Goal: Information Seeking & Learning: Learn about a topic

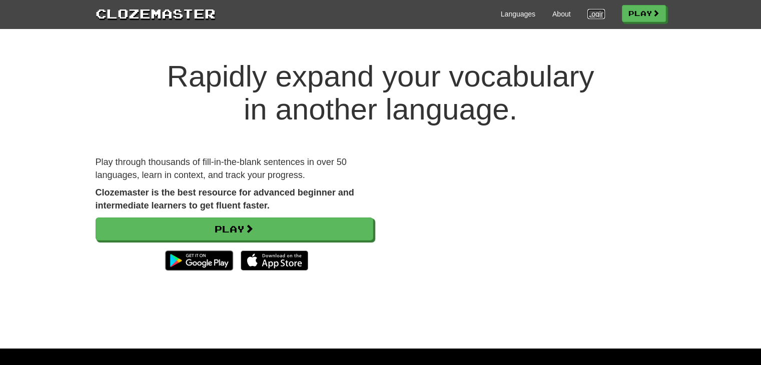
click at [592, 13] on link "Login" at bounding box center [596, 14] width 17 height 10
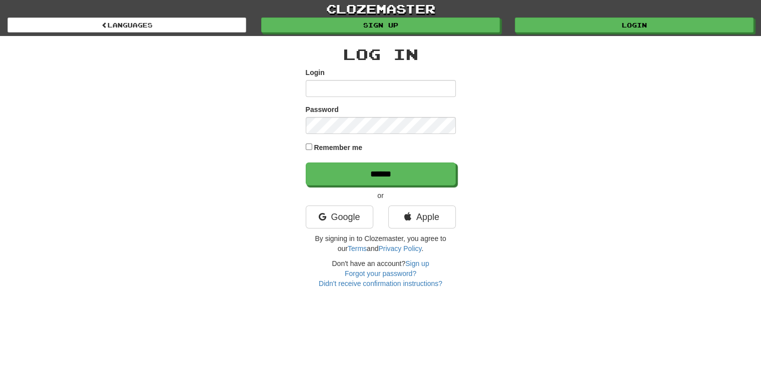
click at [369, 89] on input "Login" at bounding box center [381, 88] width 150 height 17
click at [355, 221] on link "Google" at bounding box center [340, 217] width 68 height 23
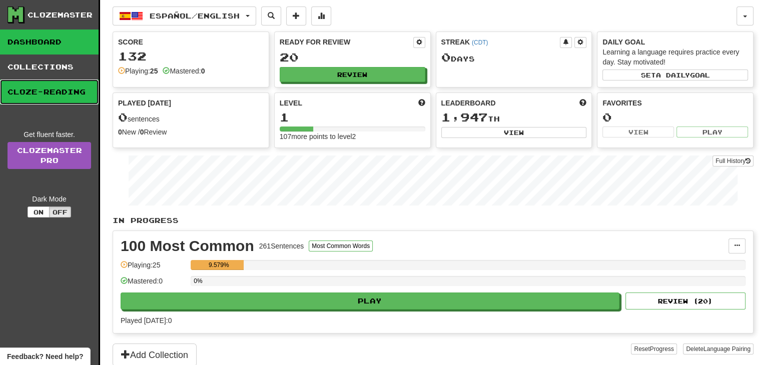
click at [35, 88] on link "Cloze-Reading" at bounding box center [49, 92] width 99 height 25
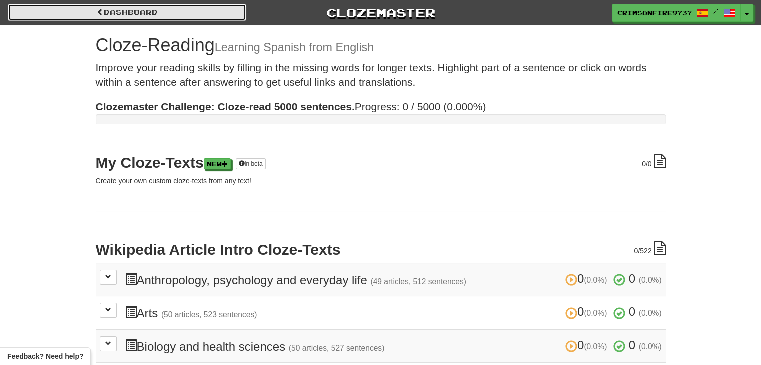
click at [170, 16] on link "Dashboard" at bounding box center [127, 12] width 239 height 17
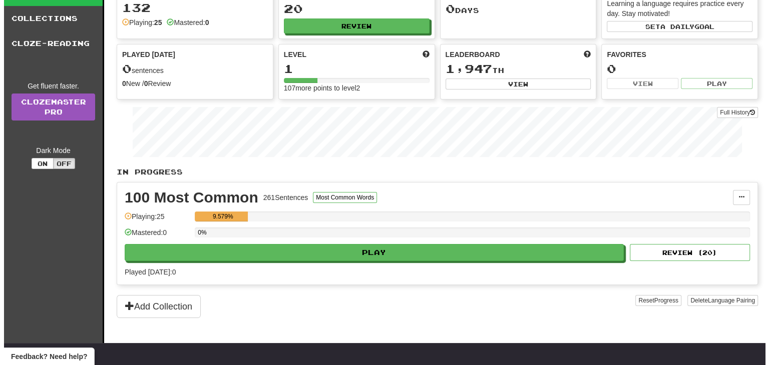
scroll to position [50, 0]
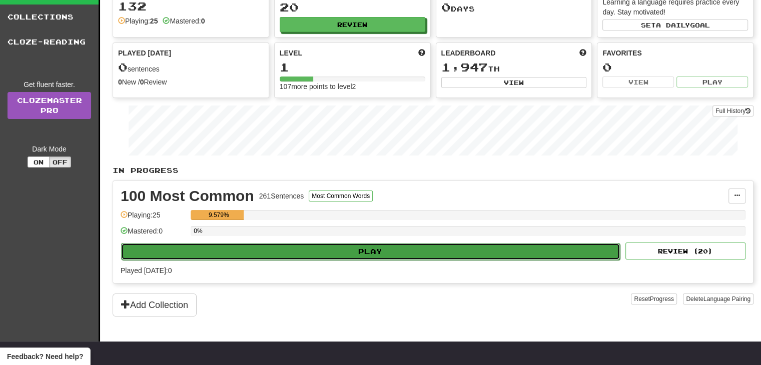
click at [478, 250] on button "Play" at bounding box center [370, 251] width 499 height 17
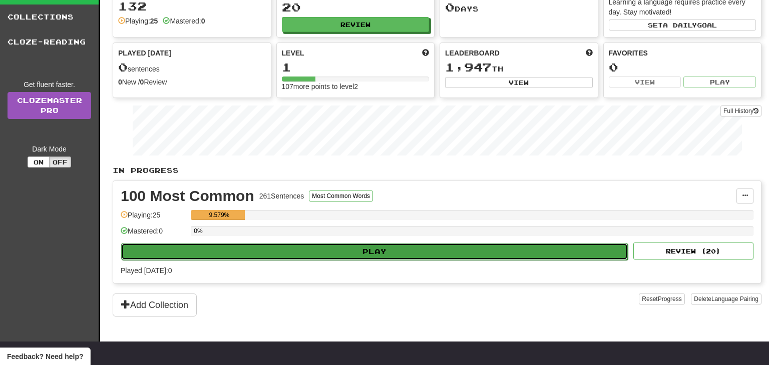
select select "**"
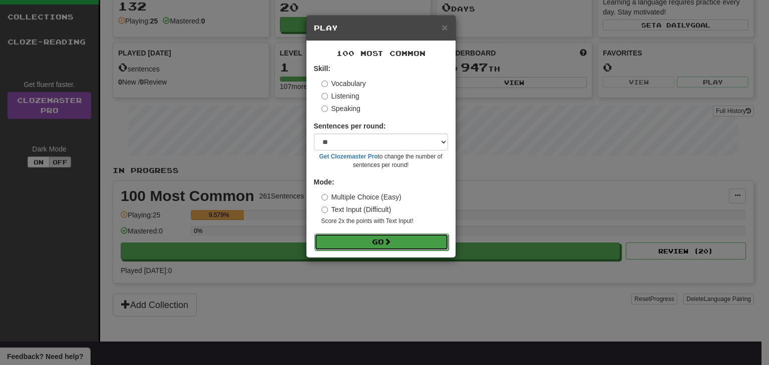
click at [431, 240] on button "Go" at bounding box center [381, 242] width 134 height 17
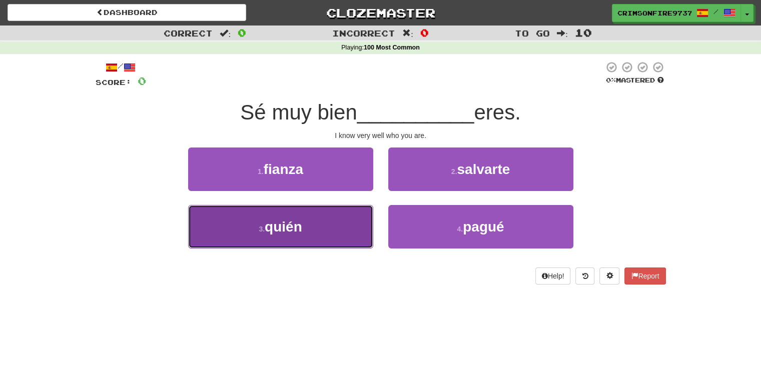
click at [308, 229] on button "3 . quién" at bounding box center [280, 227] width 185 height 44
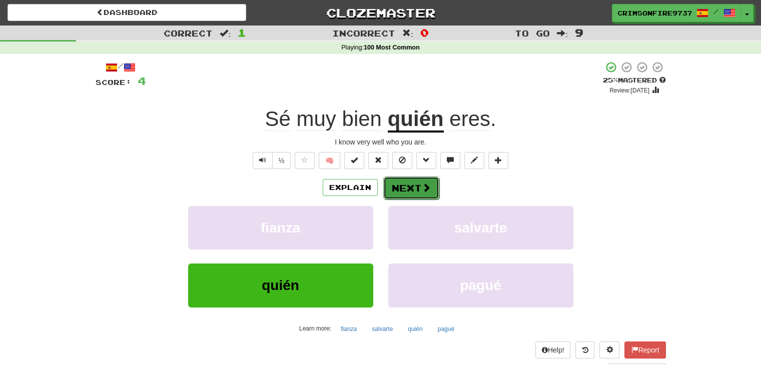
click at [409, 181] on button "Next" at bounding box center [411, 188] width 56 height 23
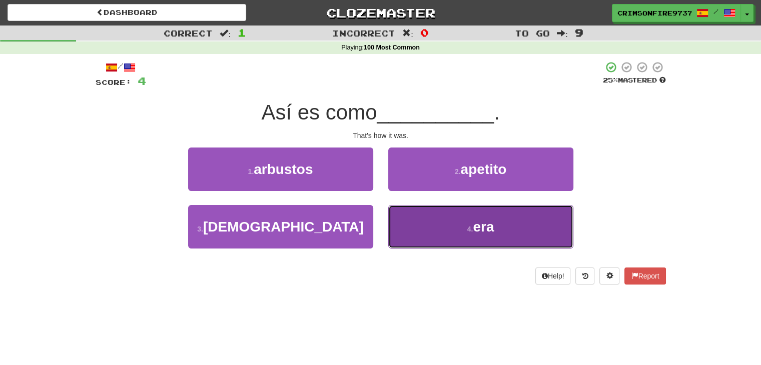
click at [434, 208] on button "4 . era" at bounding box center [480, 227] width 185 height 44
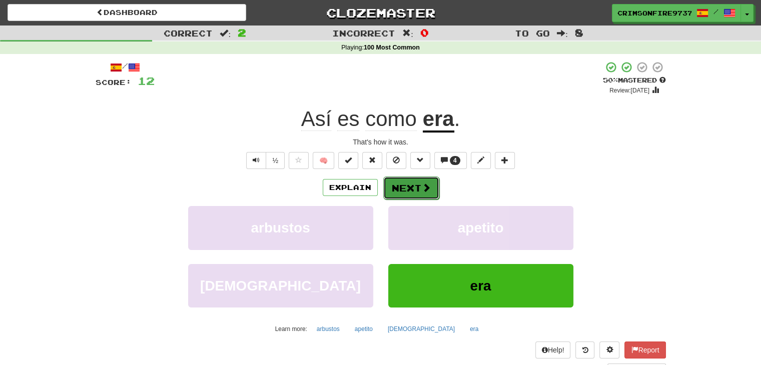
click at [417, 184] on button "Next" at bounding box center [411, 188] width 56 height 23
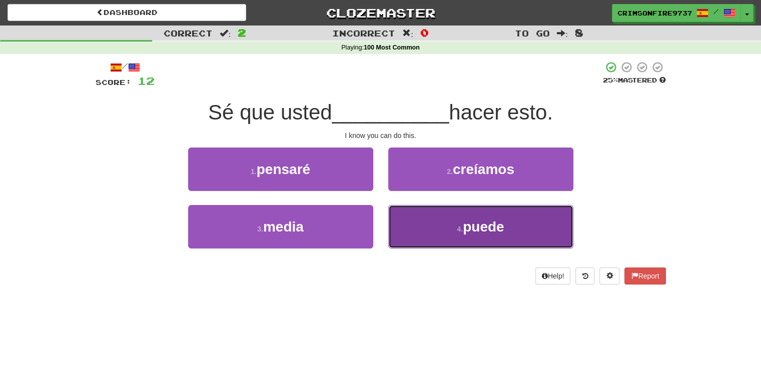
click at [440, 225] on button "4 . puede" at bounding box center [480, 227] width 185 height 44
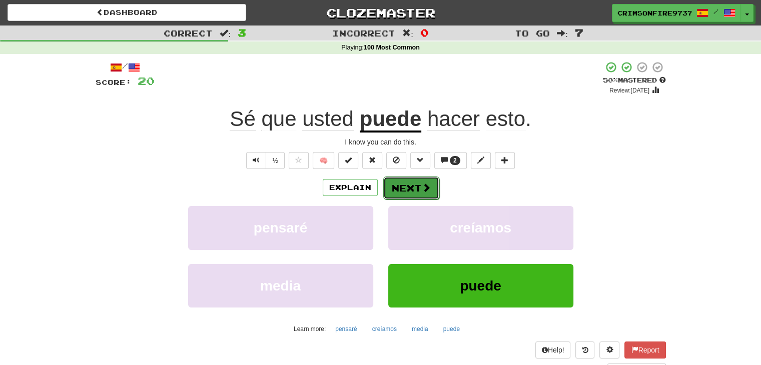
click at [423, 190] on span at bounding box center [426, 187] width 9 height 9
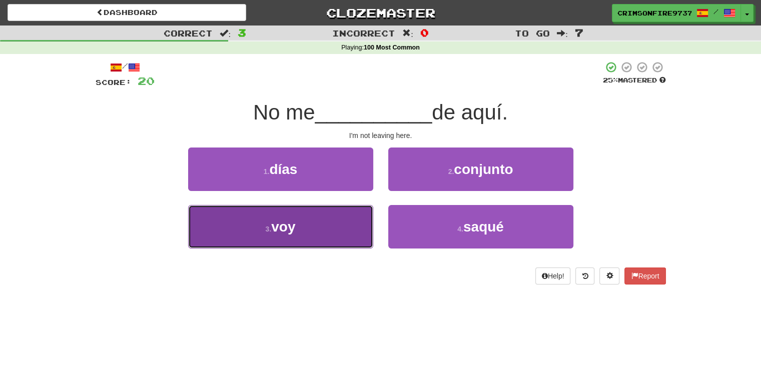
click at [362, 227] on button "3 . voy" at bounding box center [280, 227] width 185 height 44
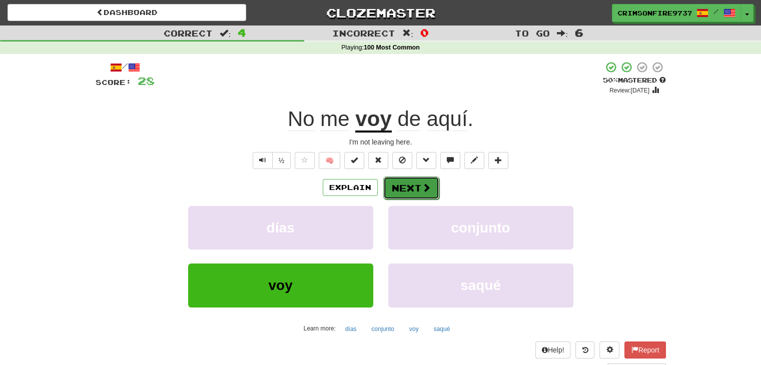
click at [418, 188] on button "Next" at bounding box center [411, 188] width 56 height 23
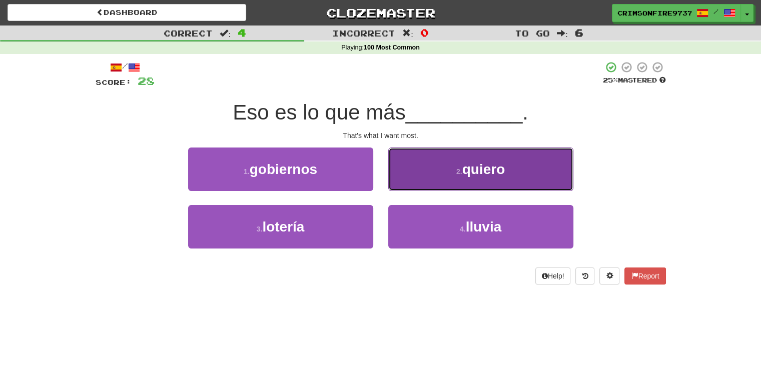
click at [412, 171] on button "2 . quiero" at bounding box center [480, 170] width 185 height 44
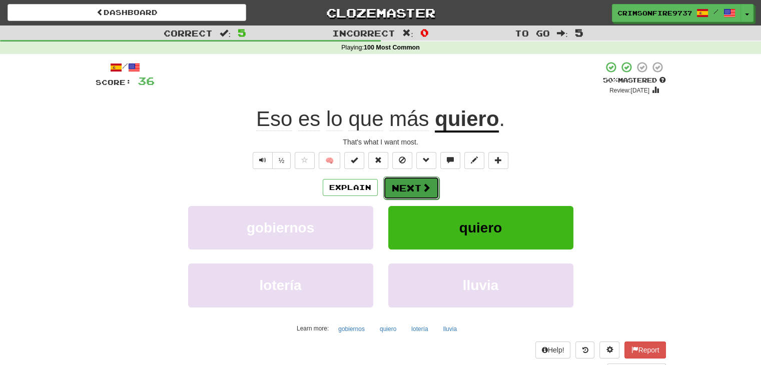
click at [407, 189] on button "Next" at bounding box center [411, 188] width 56 height 23
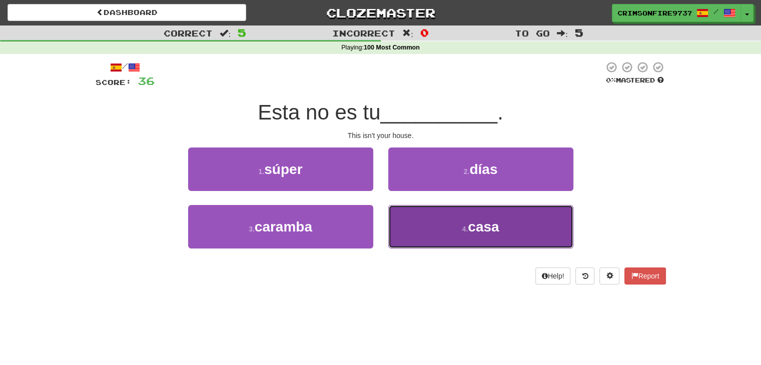
click at [406, 225] on button "4 . casa" at bounding box center [480, 227] width 185 height 44
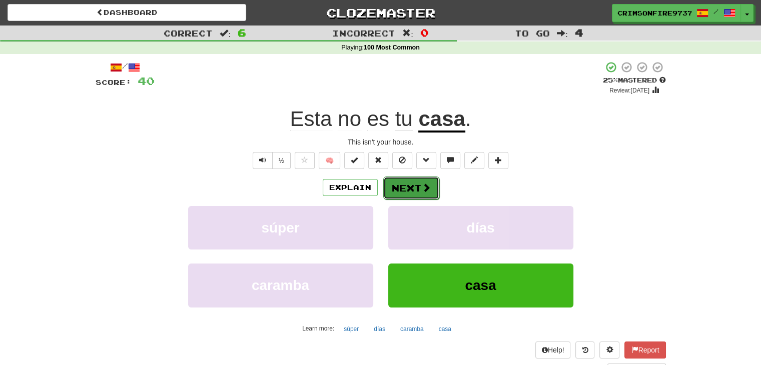
click at [413, 187] on button "Next" at bounding box center [411, 188] width 56 height 23
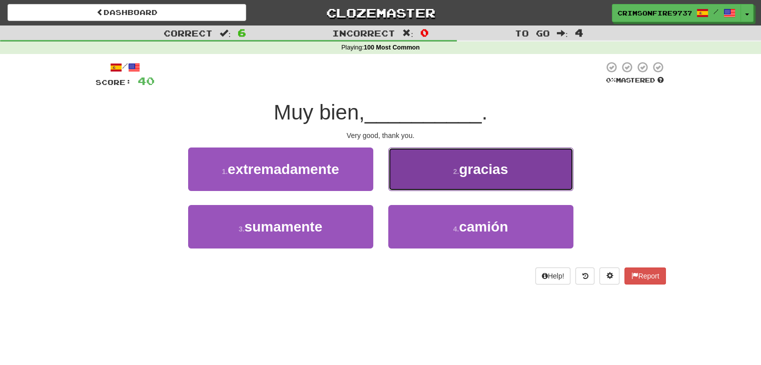
click at [419, 176] on button "2 . gracias" at bounding box center [480, 170] width 185 height 44
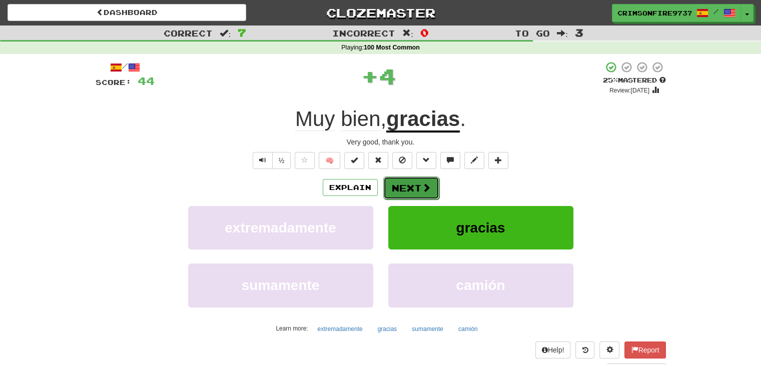
click at [415, 182] on button "Next" at bounding box center [411, 188] width 56 height 23
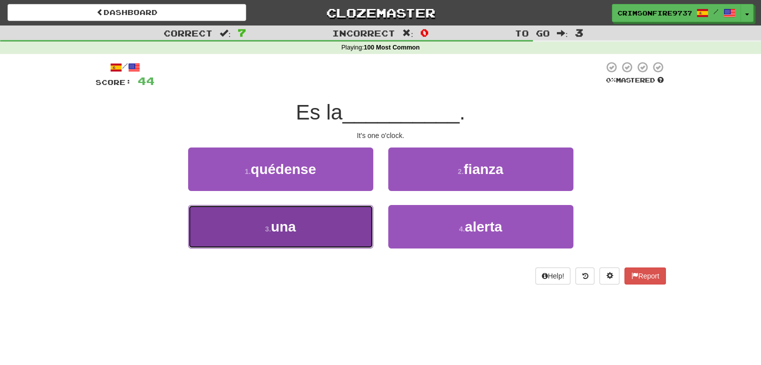
click at [346, 233] on button "3 . una" at bounding box center [280, 227] width 185 height 44
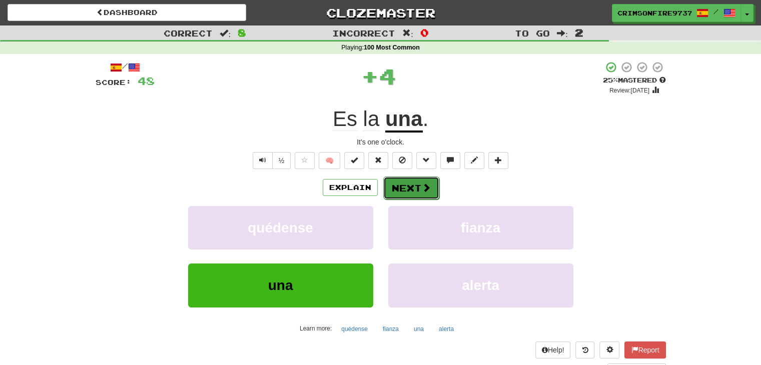
click at [403, 187] on button "Next" at bounding box center [411, 188] width 56 height 23
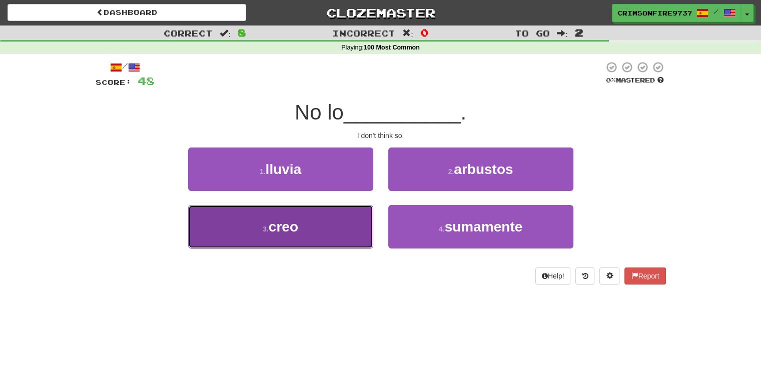
click at [348, 219] on button "3 . creo" at bounding box center [280, 227] width 185 height 44
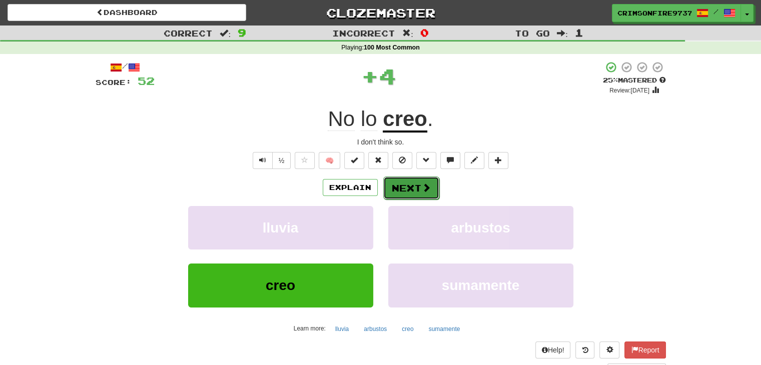
click at [422, 186] on span at bounding box center [426, 187] width 9 height 9
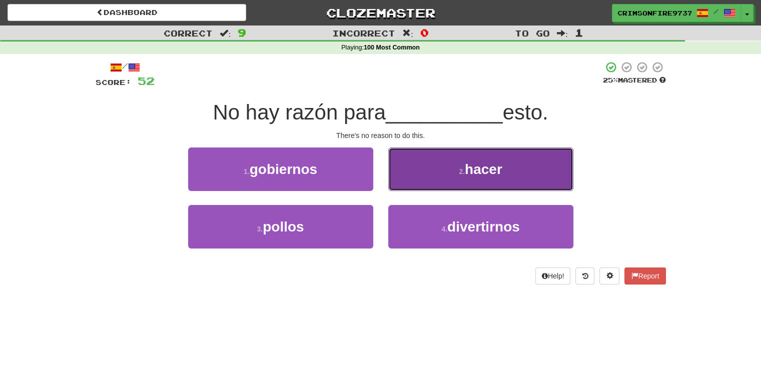
click at [450, 179] on button "2 . hacer" at bounding box center [480, 170] width 185 height 44
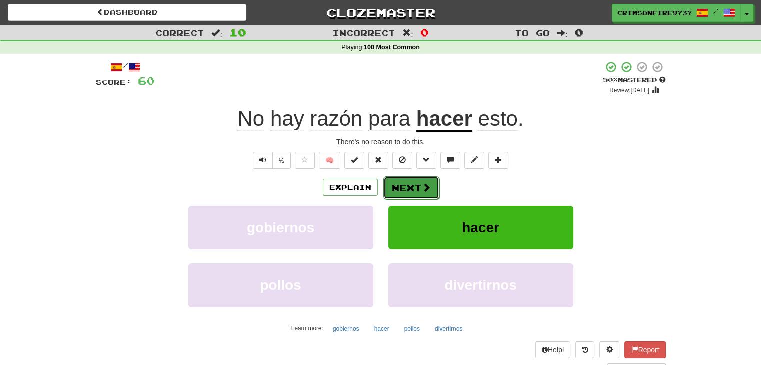
click at [425, 194] on button "Next" at bounding box center [411, 188] width 56 height 23
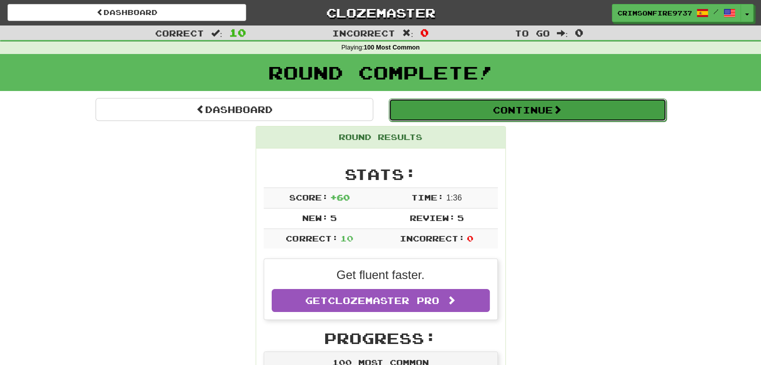
click at [528, 108] on button "Continue" at bounding box center [528, 110] width 278 height 23
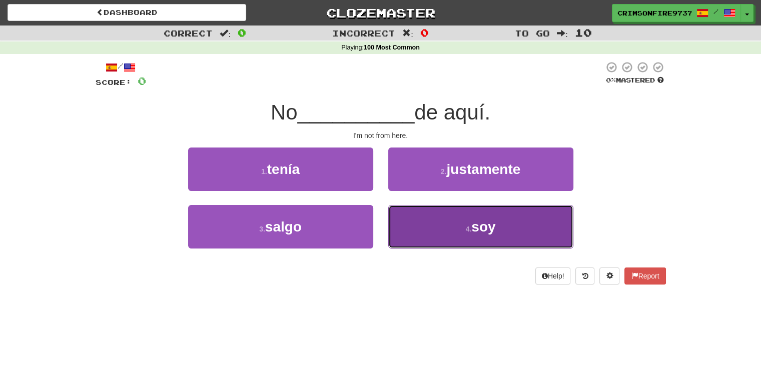
click at [418, 227] on button "4 . soy" at bounding box center [480, 227] width 185 height 44
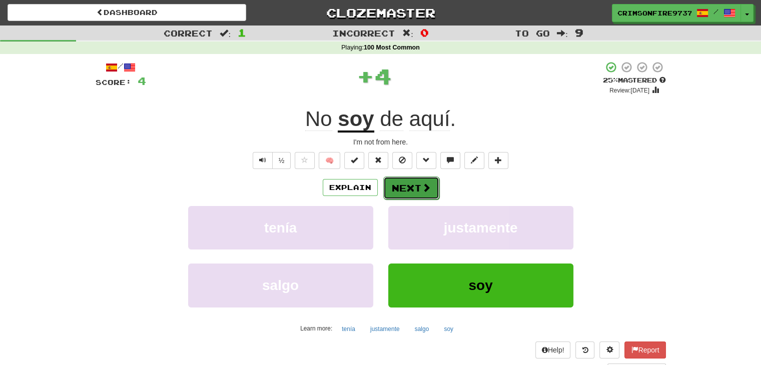
click at [420, 193] on button "Next" at bounding box center [411, 188] width 56 height 23
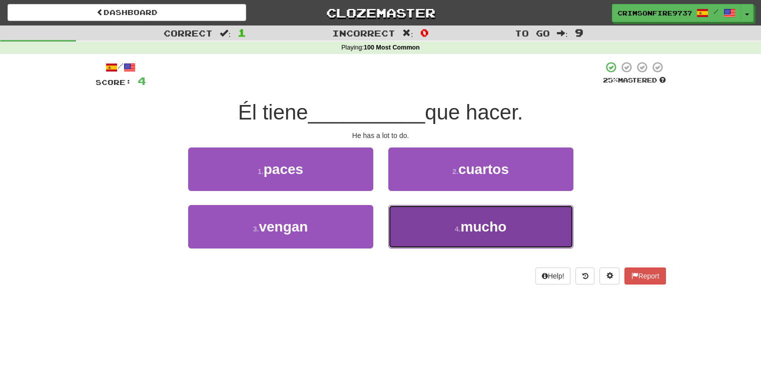
click at [442, 216] on button "4 . mucho" at bounding box center [480, 227] width 185 height 44
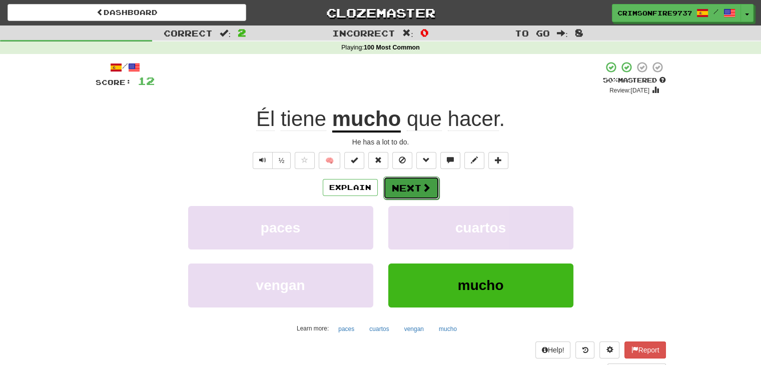
click at [427, 183] on span at bounding box center [426, 187] width 9 height 9
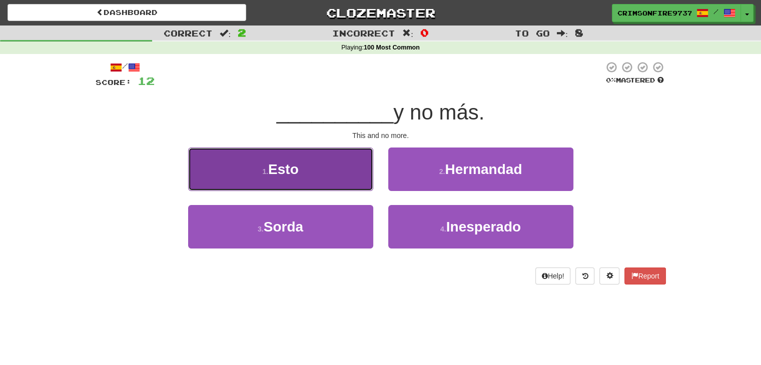
click at [319, 178] on button "1 . Esto" at bounding box center [280, 170] width 185 height 44
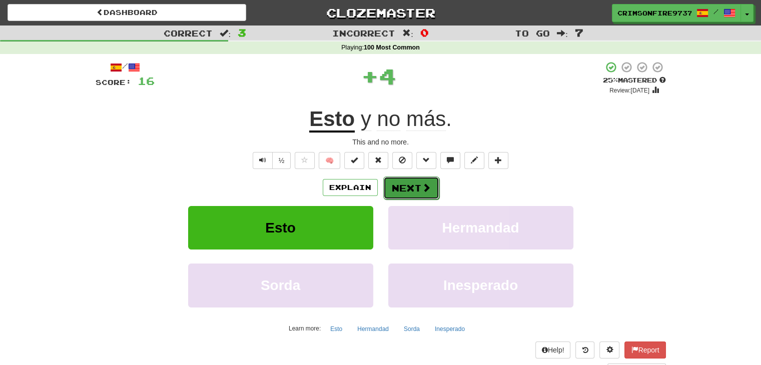
click at [393, 187] on button "Next" at bounding box center [411, 188] width 56 height 23
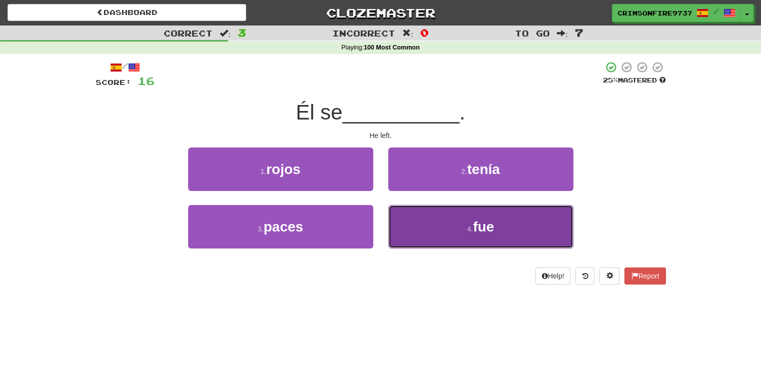
click at [409, 231] on button "4 . fue" at bounding box center [480, 227] width 185 height 44
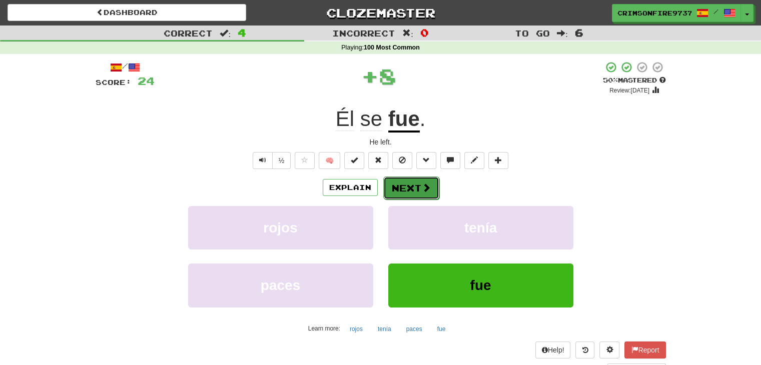
click at [410, 184] on button "Next" at bounding box center [411, 188] width 56 height 23
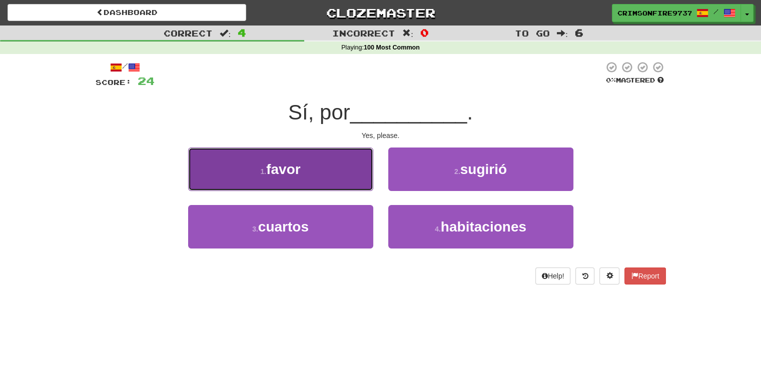
click at [331, 181] on button "1 . favor" at bounding box center [280, 170] width 185 height 44
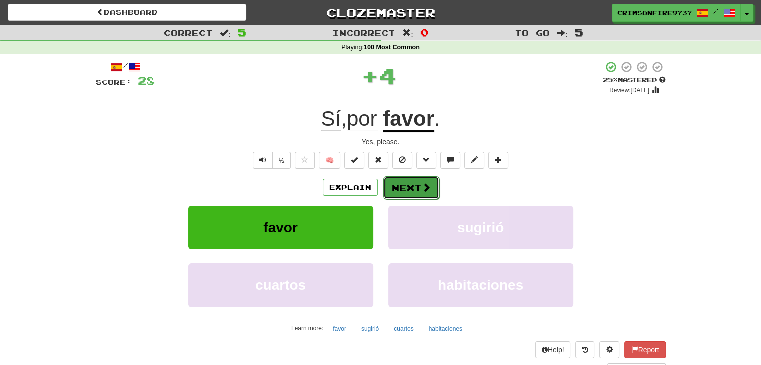
click at [429, 185] on span at bounding box center [426, 187] width 9 height 9
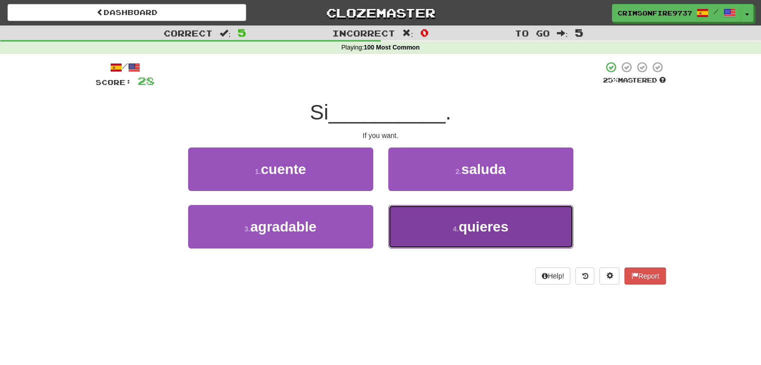
click at [448, 221] on button "4 . quieres" at bounding box center [480, 227] width 185 height 44
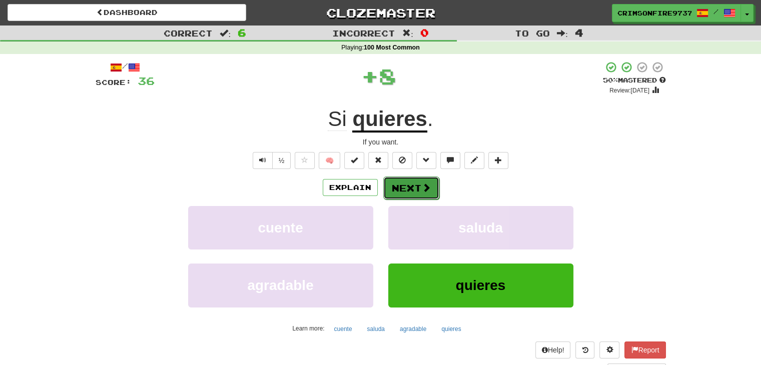
click at [413, 187] on button "Next" at bounding box center [411, 188] width 56 height 23
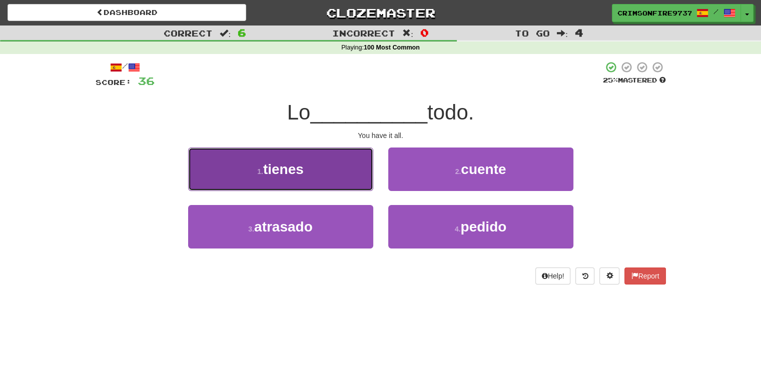
click at [342, 169] on button "1 . tienes" at bounding box center [280, 170] width 185 height 44
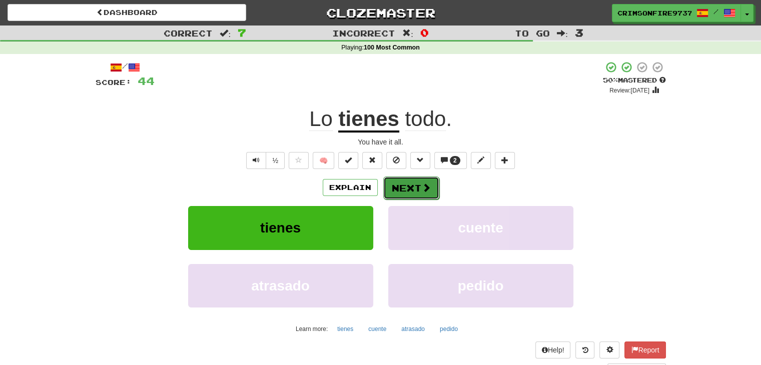
click at [408, 190] on button "Next" at bounding box center [411, 188] width 56 height 23
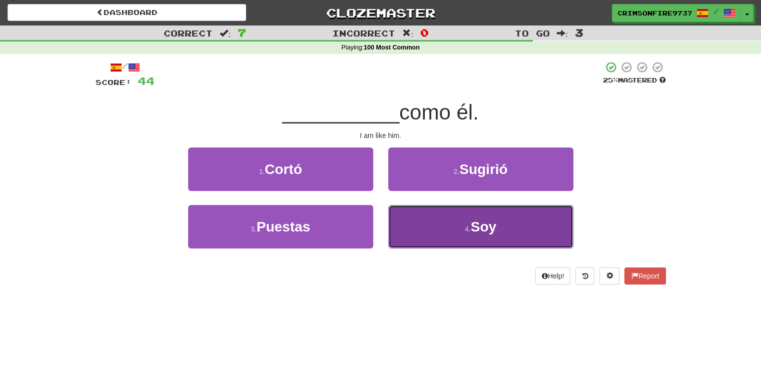
click at [455, 236] on button "4 . Soy" at bounding box center [480, 227] width 185 height 44
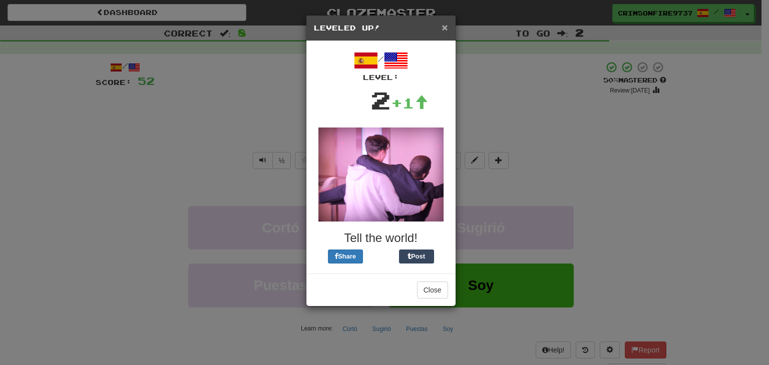
click at [443, 27] on span "×" at bounding box center [445, 28] width 6 height 12
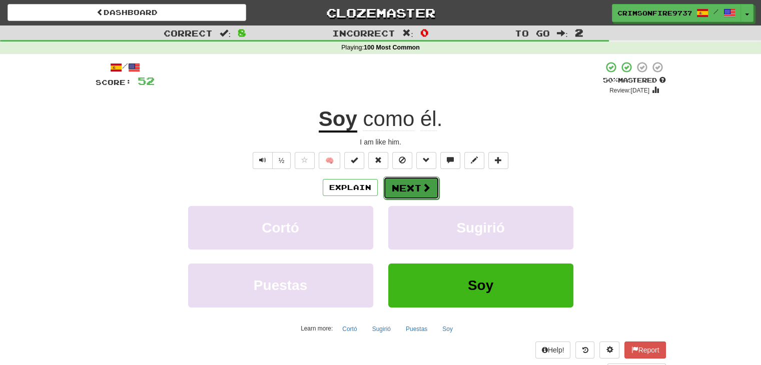
click at [406, 183] on button "Next" at bounding box center [411, 188] width 56 height 23
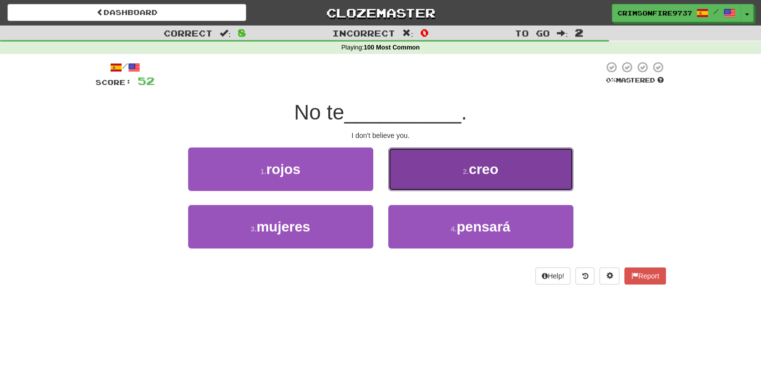
click at [406, 175] on button "2 . creo" at bounding box center [480, 170] width 185 height 44
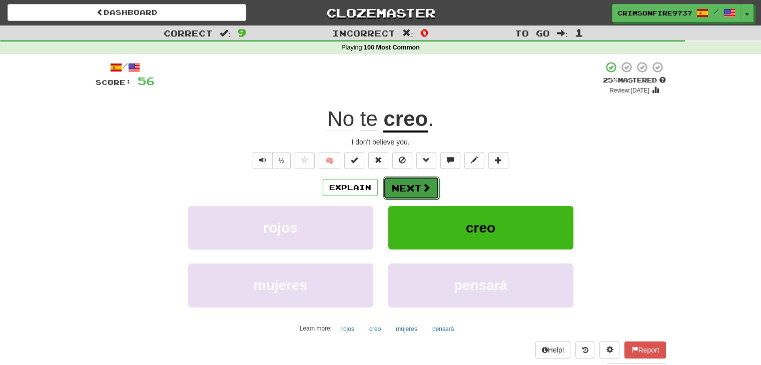
click at [408, 189] on button "Next" at bounding box center [411, 188] width 56 height 23
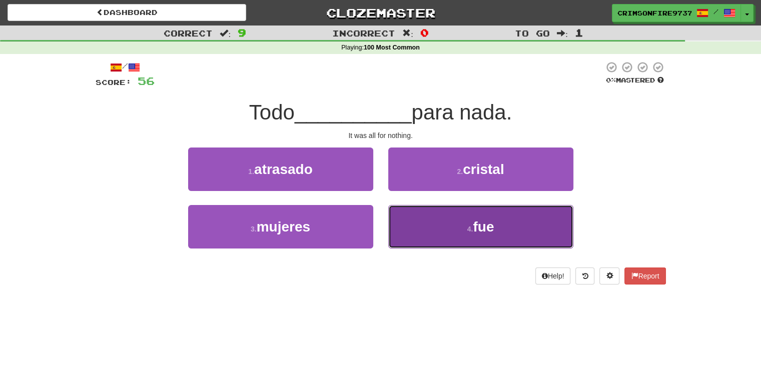
click at [475, 234] on button "4 . fue" at bounding box center [480, 227] width 185 height 44
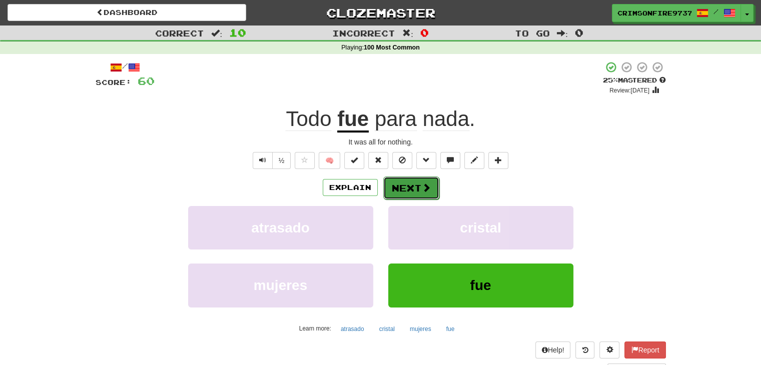
click at [434, 187] on button "Next" at bounding box center [411, 188] width 56 height 23
